Goal: Check status: Check status

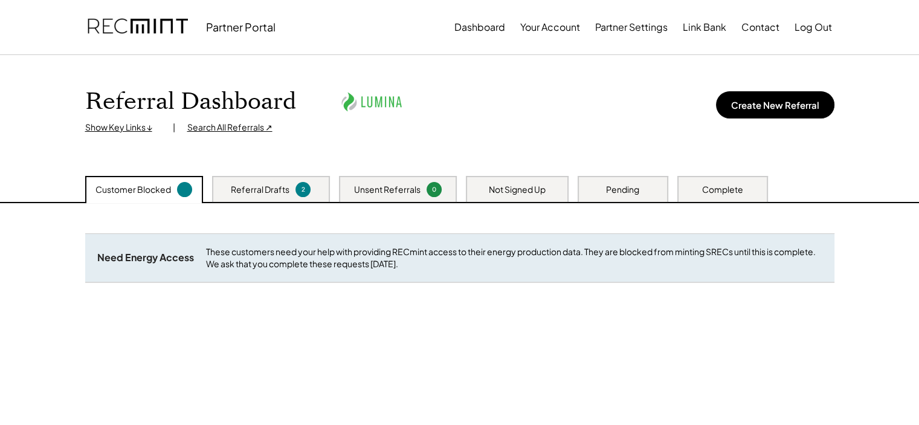
click at [711, 189] on div "Complete" at bounding box center [722, 190] width 41 height 12
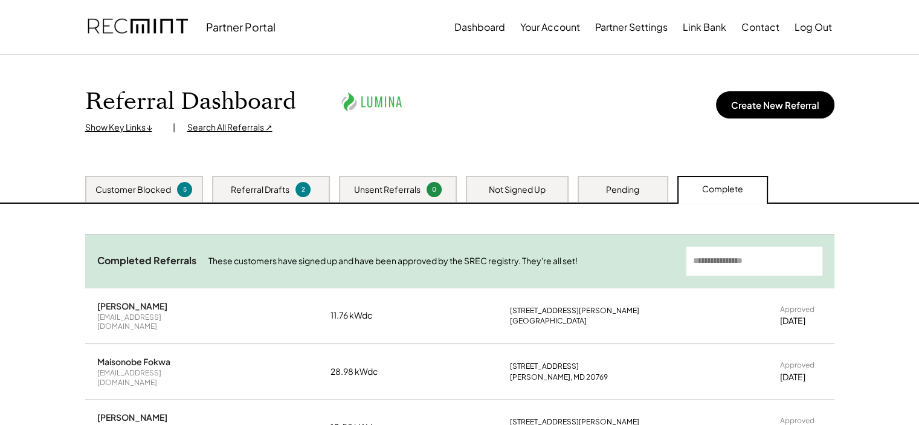
click at [739, 255] on input "input" at bounding box center [755, 261] width 136 height 29
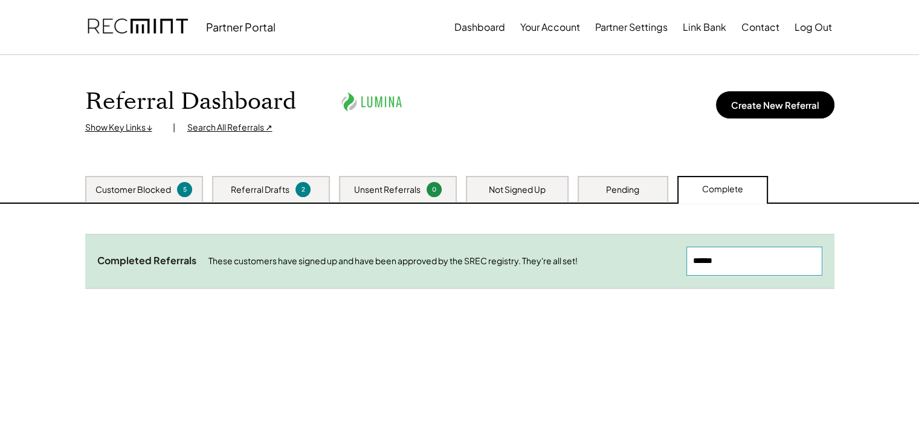
scroll to position [60, 0]
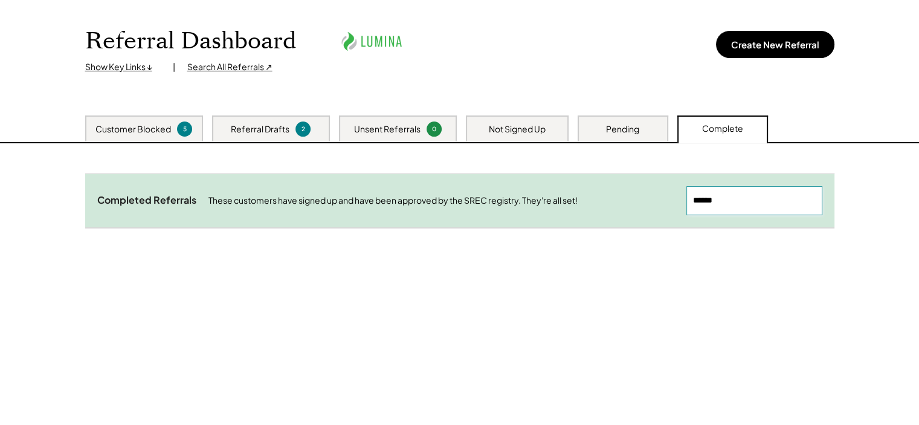
type input "******"
click at [656, 143] on div "Need System Details These customers need your help with completing the system d…" at bounding box center [460, 294] width 774 height 302
click at [651, 137] on div "Pending" at bounding box center [623, 128] width 91 height 26
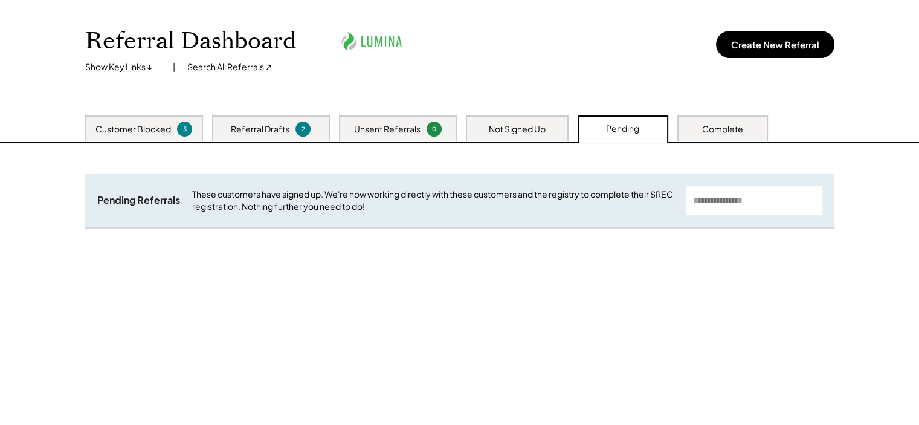
click at [717, 207] on input "input" at bounding box center [755, 200] width 136 height 29
type input "******"
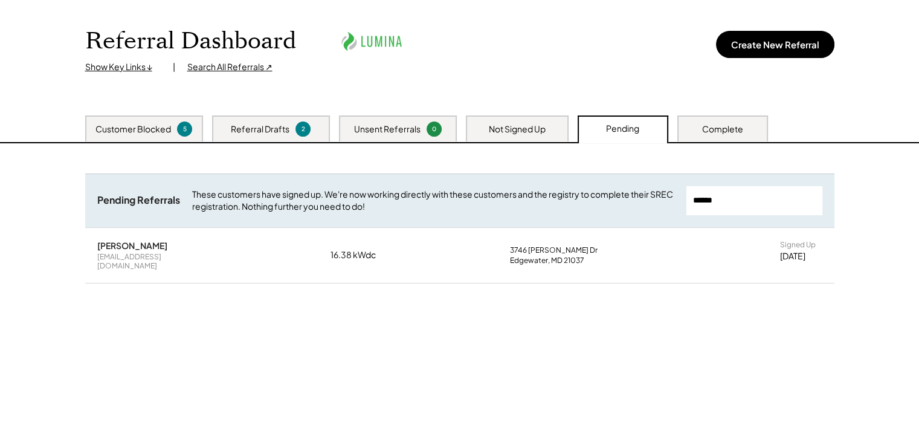
click at [421, 259] on div "[PERSON_NAME] [EMAIL_ADDRESS][DOMAIN_NAME] 16.38 kWdc [STREET_ADDRESS][PERSON_N…" at bounding box center [459, 255] width 749 height 55
click at [237, 253] on div "[PERSON_NAME] [EMAIL_ADDRESS][DOMAIN_NAME] 16.38 kWdc [STREET_ADDRESS][PERSON_N…" at bounding box center [459, 255] width 749 height 55
drag, startPoint x: 330, startPoint y: 195, endPoint x: 386, endPoint y: 200, distance: 55.8
click at [386, 200] on div "These customers have signed up. We're now working directly with these customers…" at bounding box center [433, 201] width 482 height 24
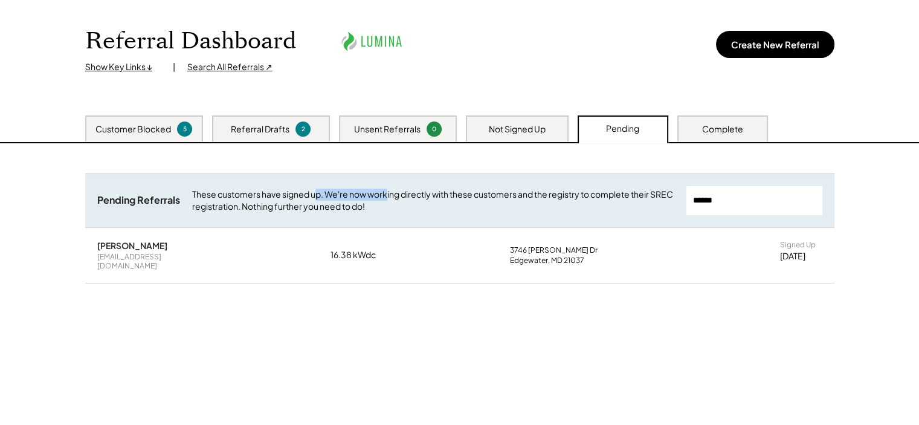
click at [386, 200] on div "These customers have signed up. We're now working directly with these customers…" at bounding box center [433, 201] width 482 height 24
